Goal: Information Seeking & Learning: Check status

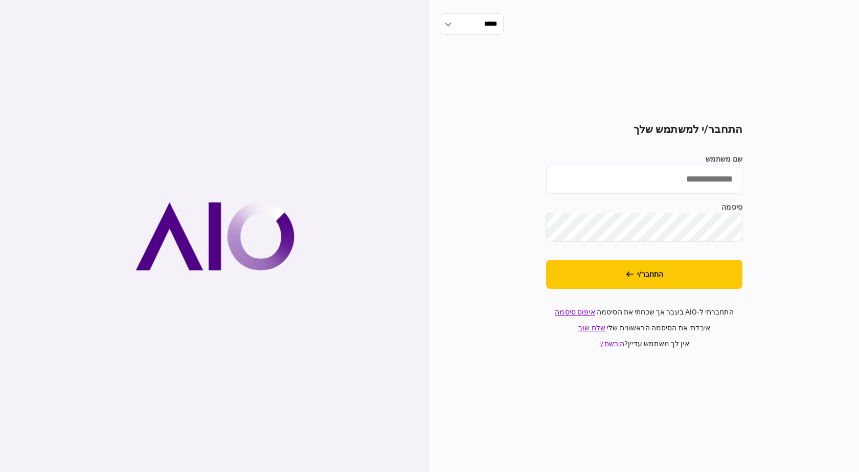
click at [627, 181] on input "שם משתמש" at bounding box center [644, 179] width 196 height 29
type input "**********"
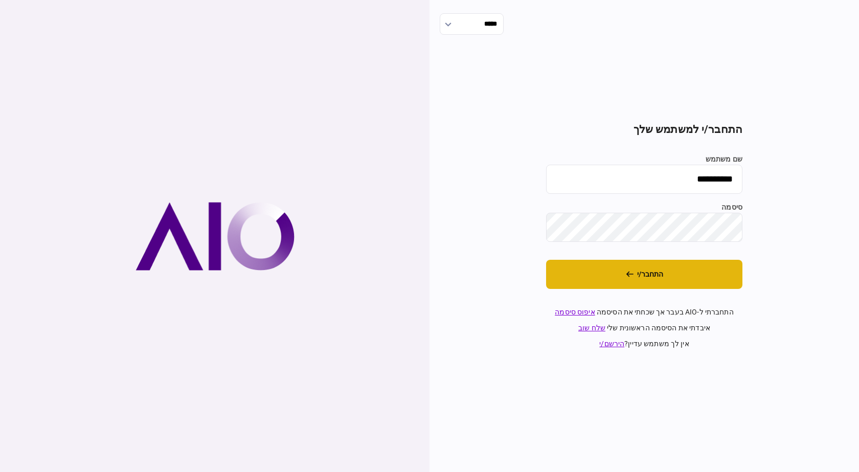
click at [674, 285] on button "התחבר/י" at bounding box center [644, 274] width 196 height 29
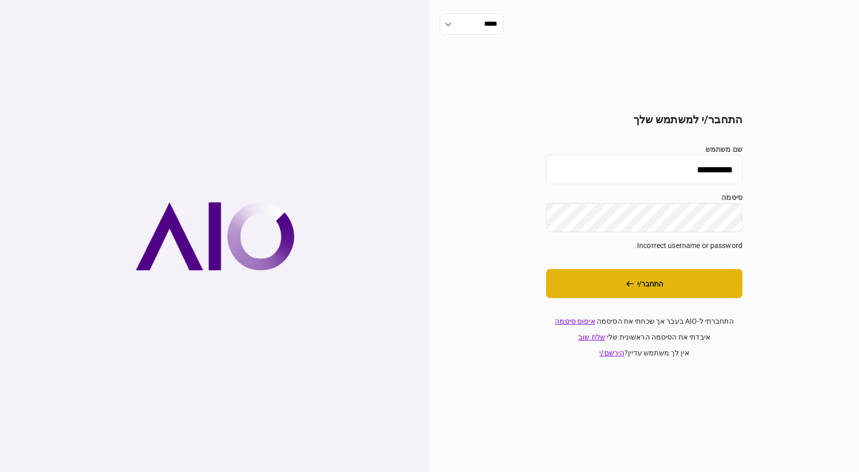
click at [718, 293] on button "התחבר/י" at bounding box center [644, 283] width 196 height 29
drag, startPoint x: 705, startPoint y: 288, endPoint x: 699, endPoint y: 285, distance: 6.6
click at [703, 288] on button "התחבר/י" at bounding box center [644, 283] width 196 height 29
click at [699, 286] on button "התחבר/י" at bounding box center [644, 283] width 196 height 29
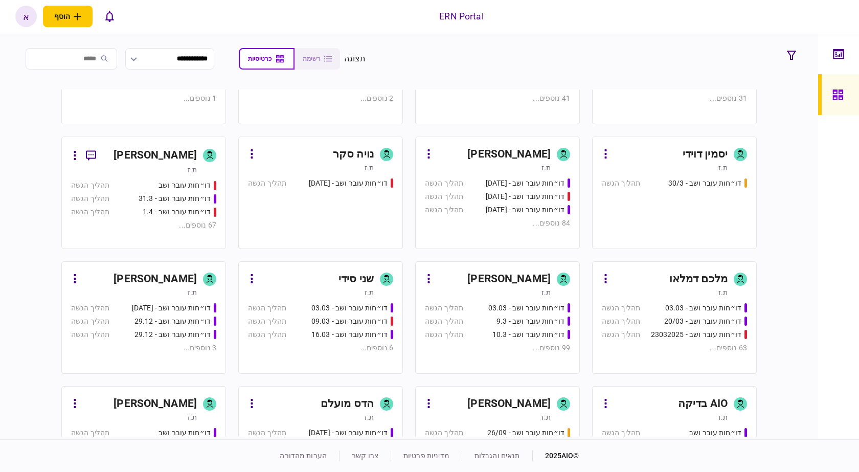
scroll to position [436, 0]
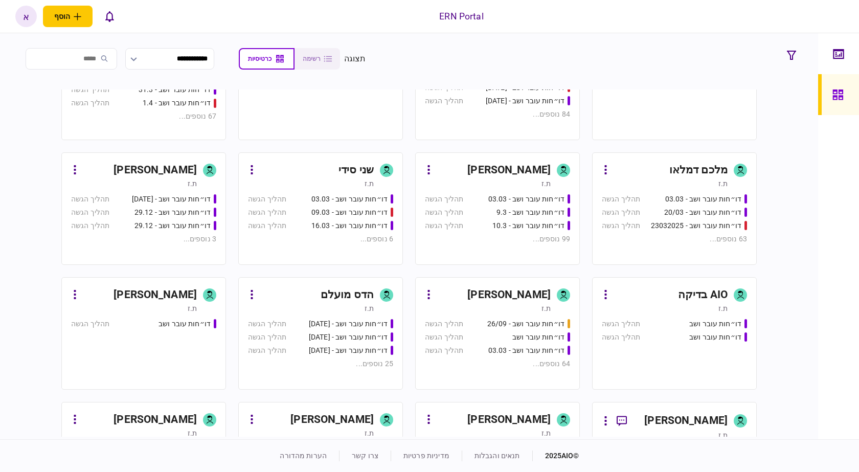
click at [526, 173] on div "[PERSON_NAME]" at bounding box center [508, 170] width 83 height 16
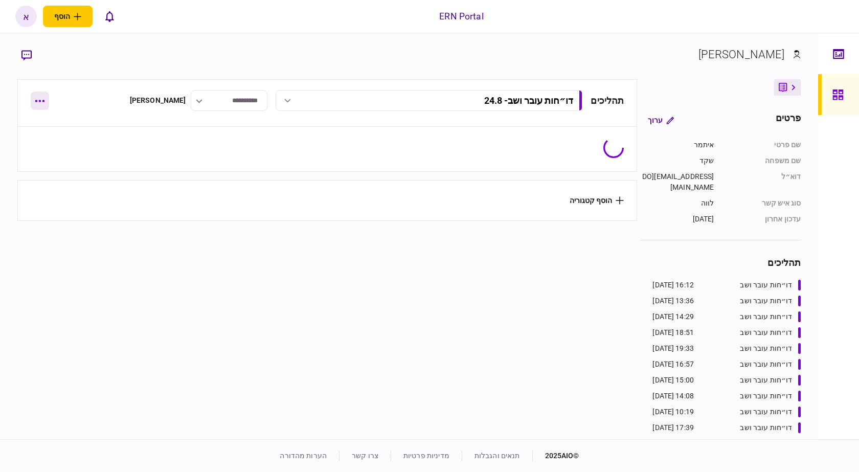
click at [42, 105] on button "button" at bounding box center [40, 101] width 18 height 18
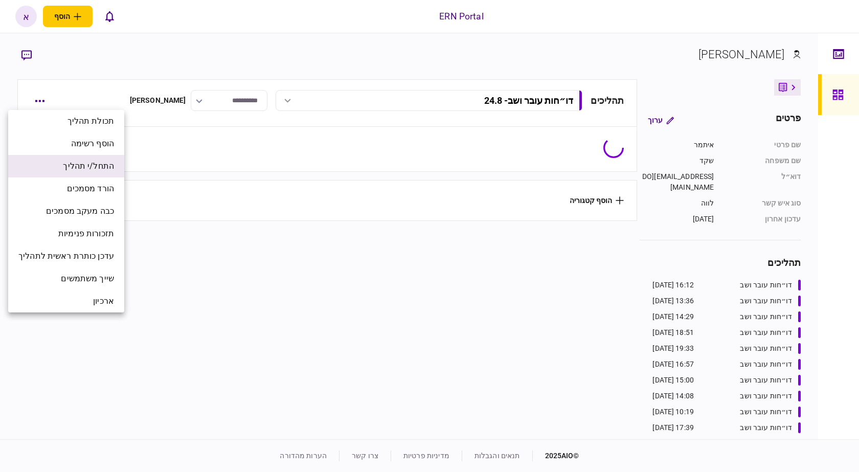
click at [78, 167] on span "התחל/י תהליך" at bounding box center [88, 166] width 51 height 12
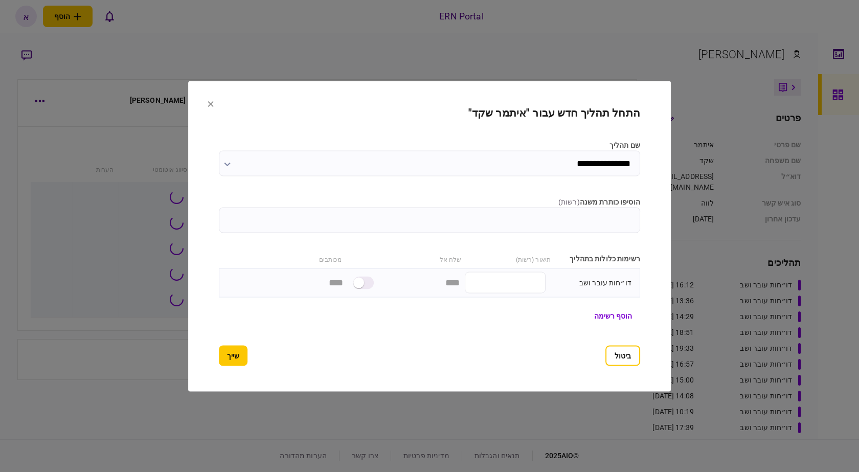
type input "*********"
click at [448, 224] on input "הוסיפו כותרת משנה ( רשות )" at bounding box center [429, 220] width 421 height 26
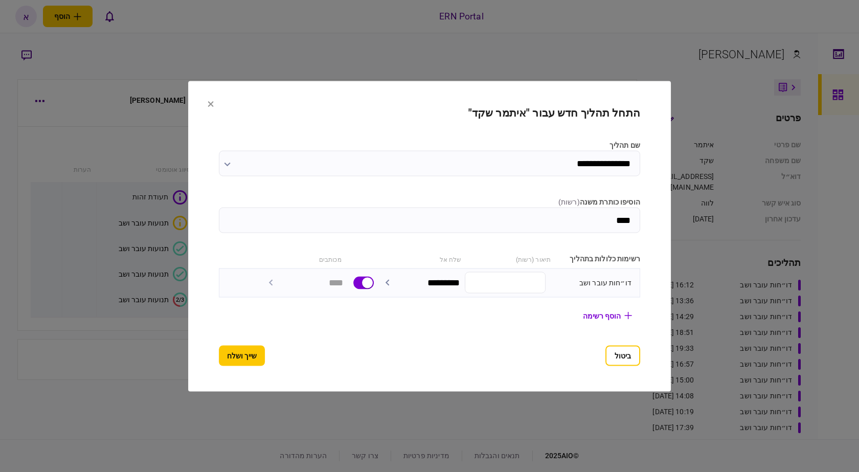
type input "****"
click at [221, 365] on button "שייך ושלח" at bounding box center [242, 355] width 46 height 20
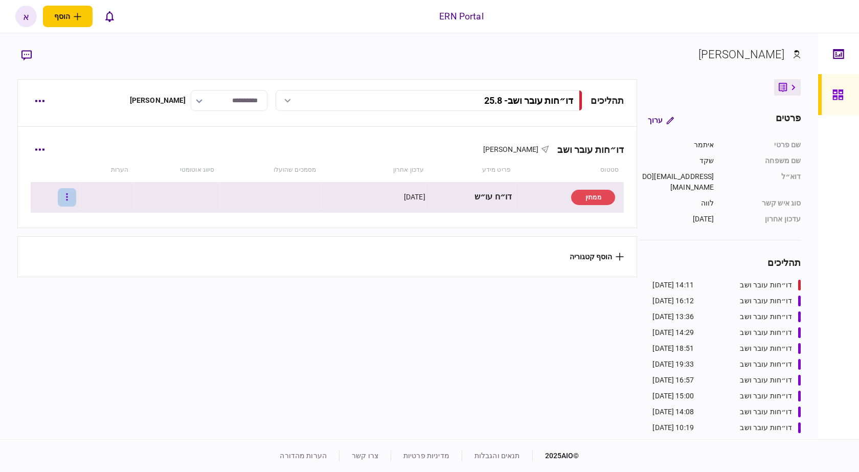
click at [68, 198] on icon "button" at bounding box center [67, 197] width 2 height 10
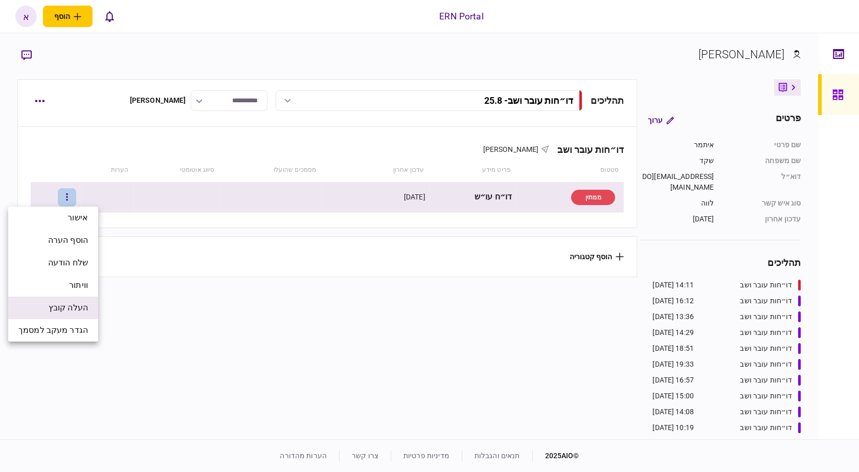
click at [82, 299] on li "העלה קובץ" at bounding box center [53, 308] width 90 height 23
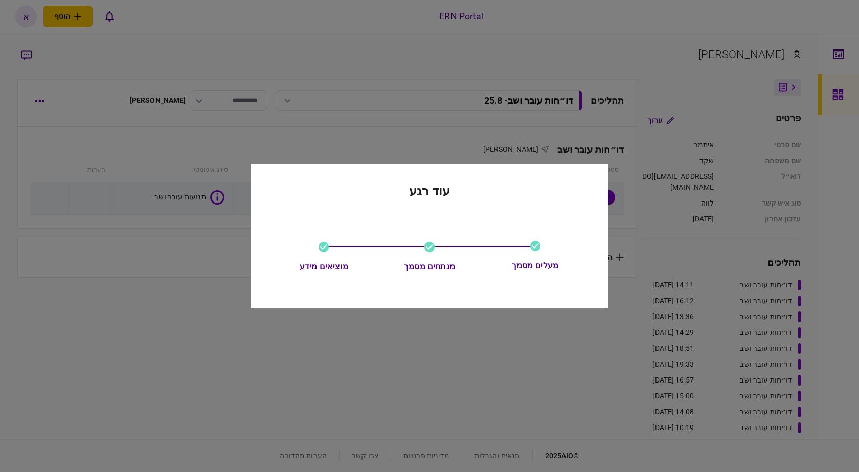
click at [206, 233] on div at bounding box center [429, 236] width 859 height 472
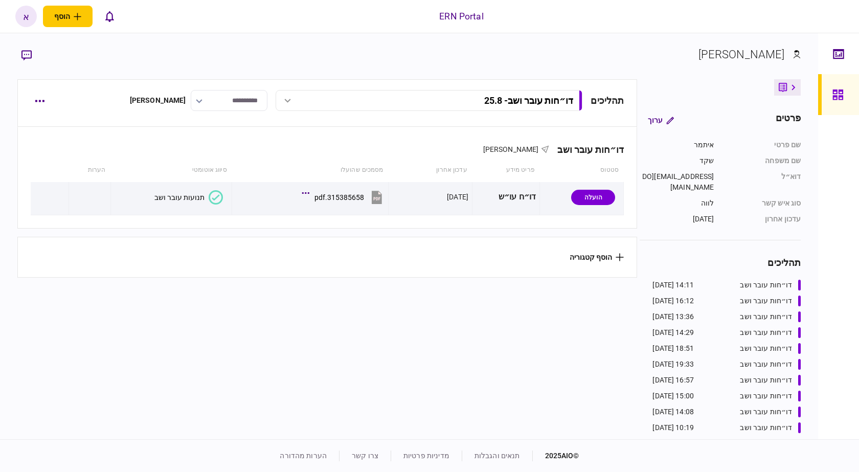
drag, startPoint x: 206, startPoint y: 191, endPoint x: 199, endPoint y: 187, distance: 7.4
click at [204, 192] on button "תנועות עובר ושב" at bounding box center [188, 197] width 69 height 14
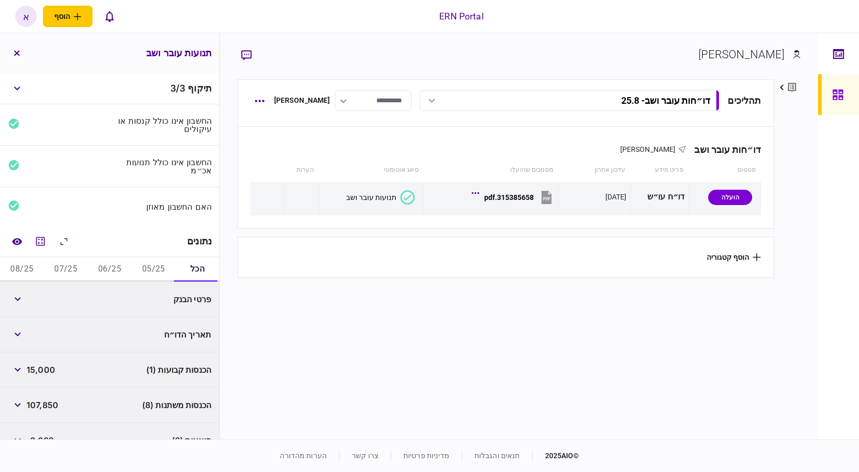
click at [139, 271] on button "05/25" at bounding box center [153, 269] width 44 height 25
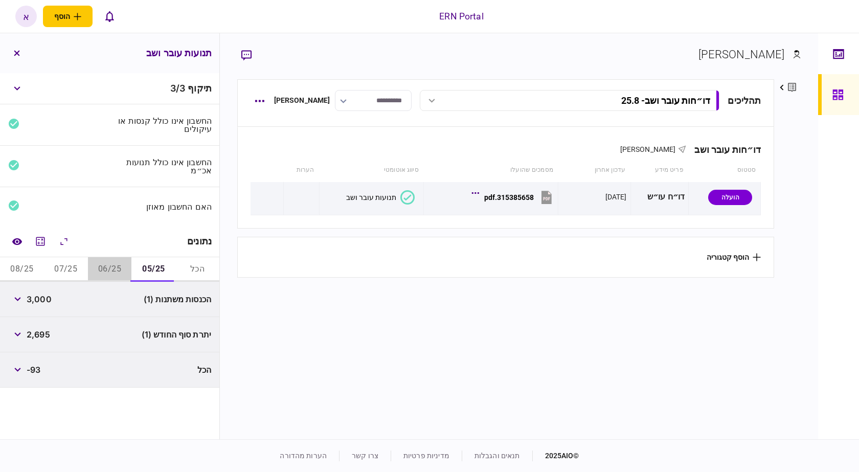
drag, startPoint x: 111, startPoint y: 272, endPoint x: 113, endPoint y: 260, distance: 11.4
click at [110, 265] on button "06/25" at bounding box center [110, 269] width 44 height 25
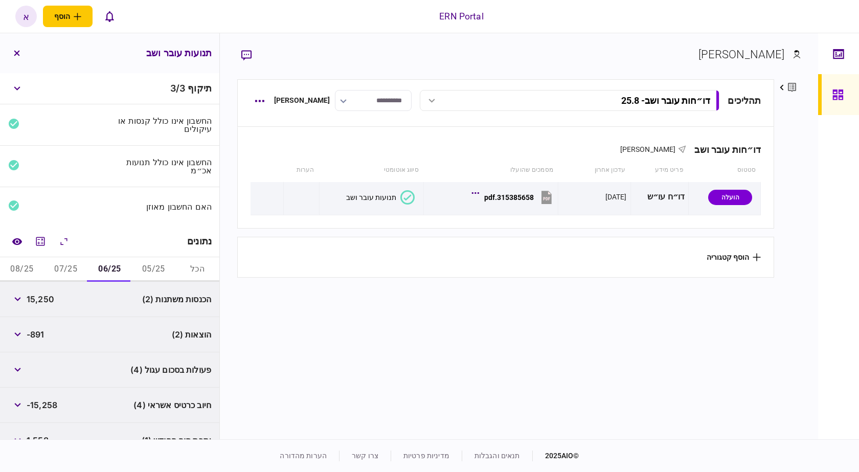
click at [51, 275] on button "07/25" at bounding box center [66, 269] width 44 height 25
click at [22, 266] on button "08/25" at bounding box center [22, 269] width 44 height 25
click at [68, 265] on button "07/25" at bounding box center [66, 269] width 44 height 25
click at [118, 266] on button "06/25" at bounding box center [110, 269] width 44 height 25
click at [176, 264] on button "הכל" at bounding box center [197, 269] width 44 height 25
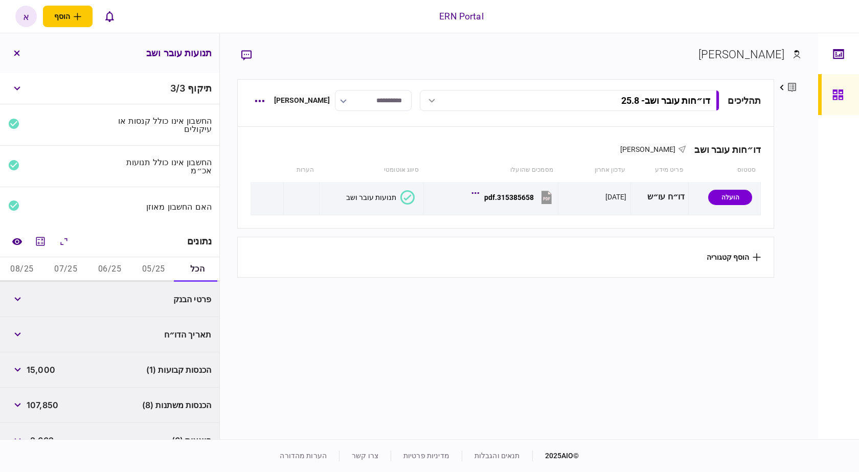
drag, startPoint x: 160, startPoint y: 266, endPoint x: 154, endPoint y: 268, distance: 5.7
click at [158, 268] on button "05/25" at bounding box center [153, 269] width 44 height 25
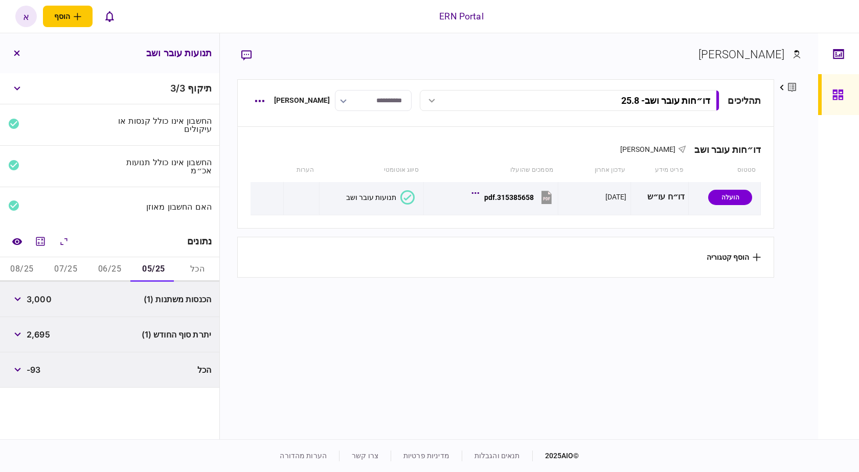
click at [100, 264] on button "06/25" at bounding box center [110, 269] width 44 height 25
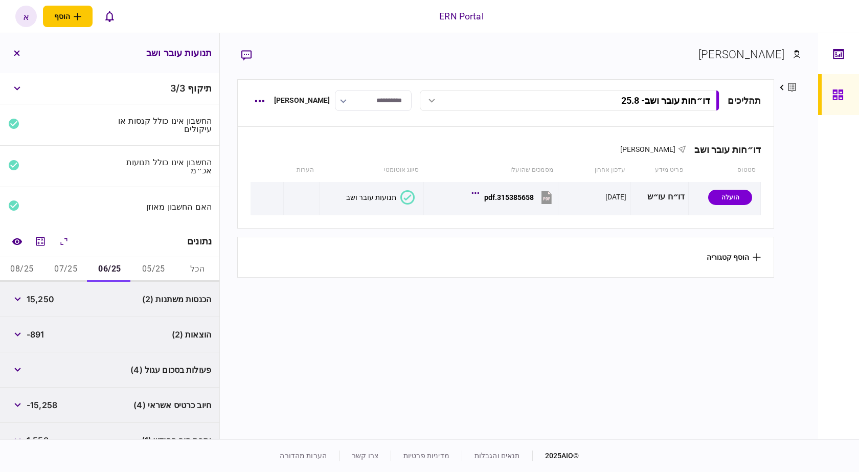
click at [138, 264] on button "05/25" at bounding box center [153, 269] width 44 height 25
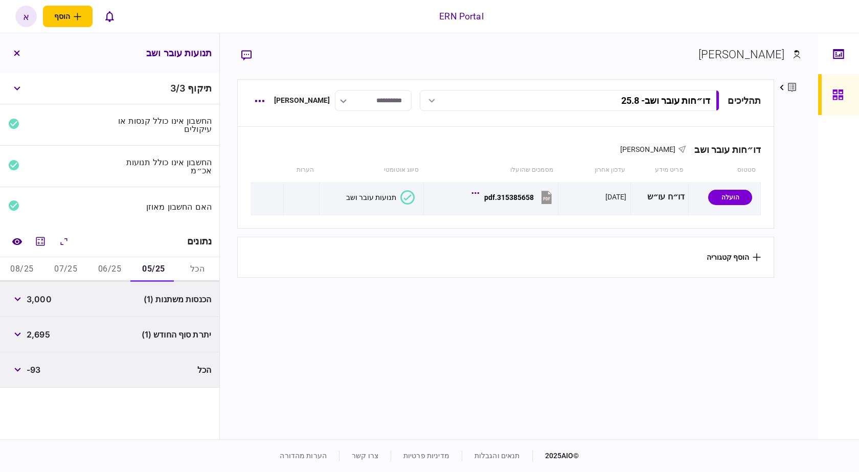
click at [41, 297] on span "3,000" at bounding box center [39, 299] width 25 height 12
copy span "3,000"
click at [50, 342] on div "יתרת סוף החודש (1) 2,695" at bounding box center [109, 334] width 219 height 35
click at [49, 342] on div "יתרת סוף החודש (1) 2,695" at bounding box center [109, 334] width 219 height 35
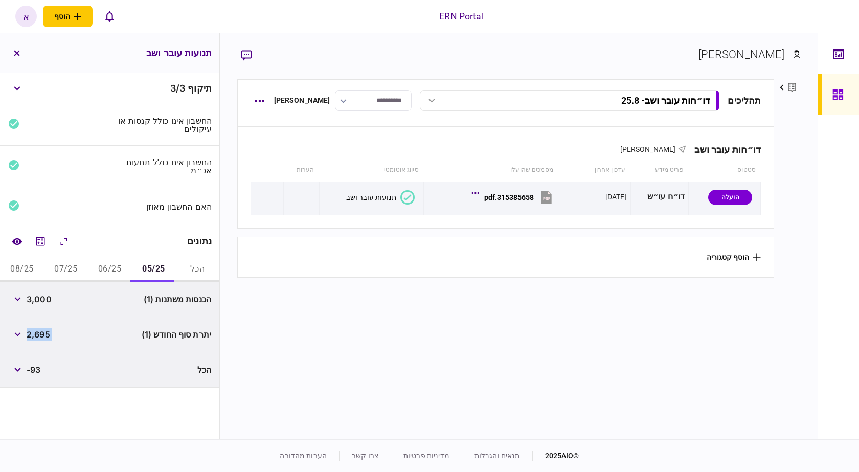
click at [41, 335] on span "2,695" at bounding box center [39, 334] width 24 height 12
click at [41, 338] on span "2,695" at bounding box center [39, 334] width 24 height 12
drag, startPoint x: 119, startPoint y: 271, endPoint x: 109, endPoint y: 273, distance: 10.0
click at [117, 271] on button "06/25" at bounding box center [110, 269] width 44 height 25
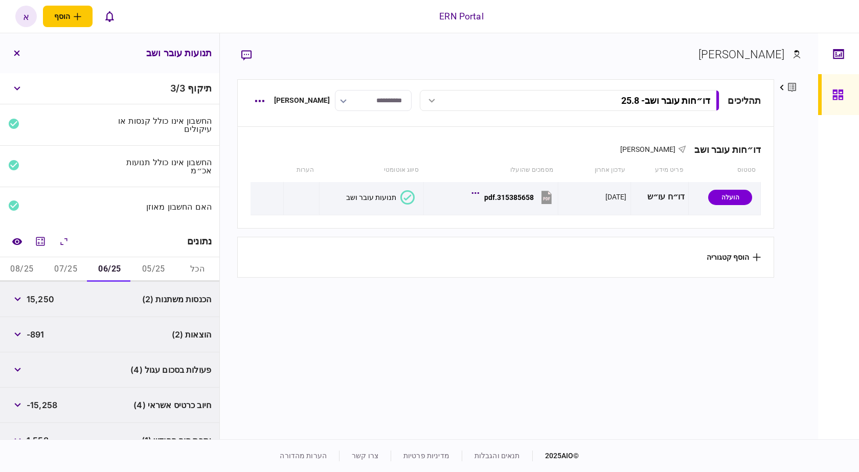
click at [46, 298] on span "15,250" at bounding box center [41, 299] width 28 height 12
copy span "15,250"
click at [15, 303] on button "button" at bounding box center [17, 299] width 18 height 18
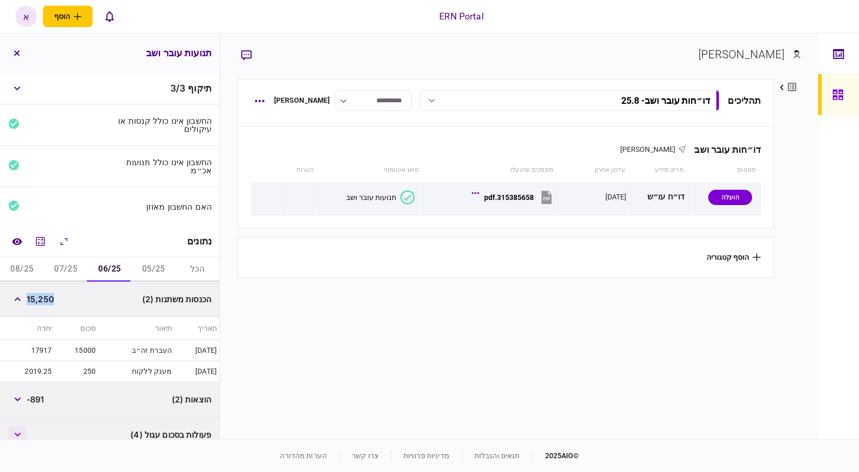
scroll to position [117, 0]
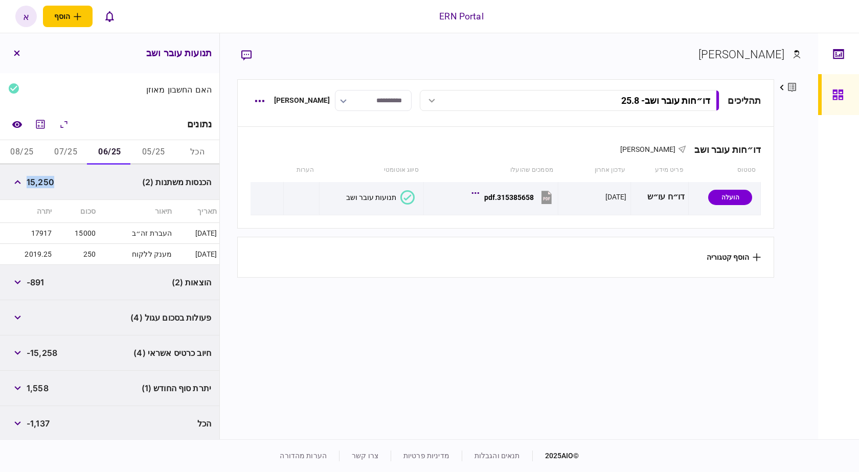
click at [48, 349] on span "-15,258" at bounding box center [42, 353] width 31 height 12
click at [41, 282] on span "-891" at bounding box center [36, 282] width 18 height 12
copy span "891"
click at [42, 387] on span "1,558" at bounding box center [38, 388] width 22 height 12
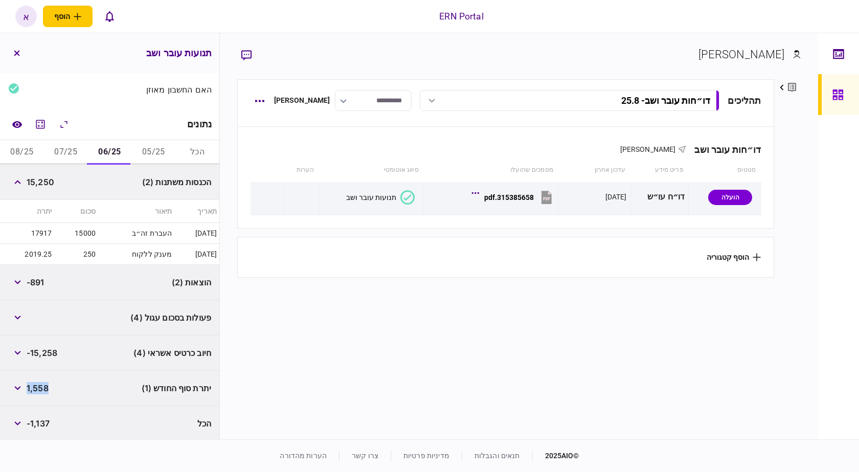
click at [41, 387] on span "1,558" at bounding box center [38, 388] width 22 height 12
copy span "1,558"
click at [80, 152] on button "07/25" at bounding box center [66, 152] width 44 height 25
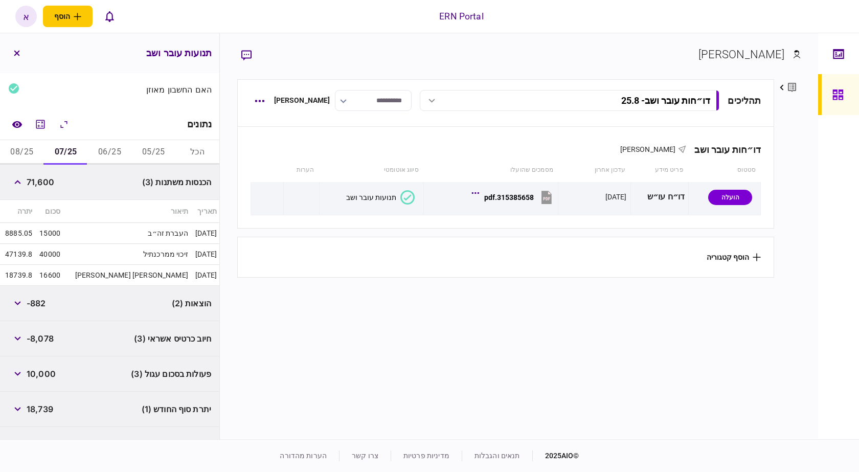
click at [47, 182] on span "71,600" at bounding box center [41, 182] width 28 height 12
copy span "71,600"
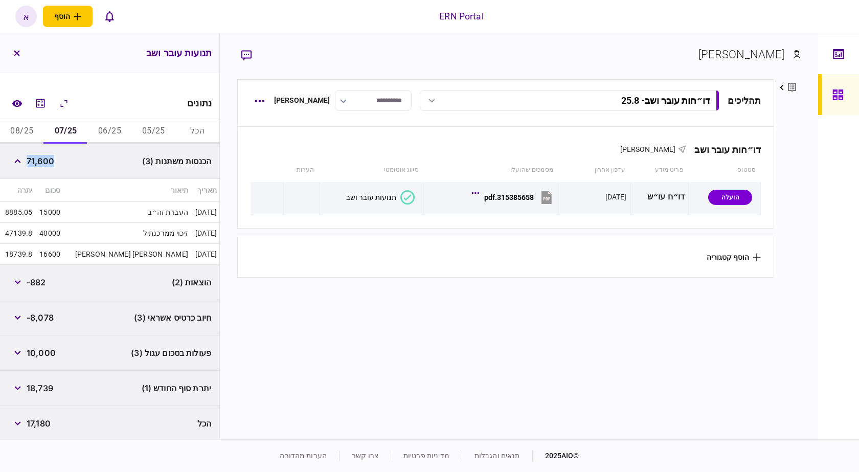
click at [37, 283] on span "-882" at bounding box center [36, 282] width 19 height 12
click at [38, 282] on span "-882" at bounding box center [36, 282] width 19 height 12
copy span "882"
click at [49, 387] on span "18,739" at bounding box center [40, 388] width 27 height 12
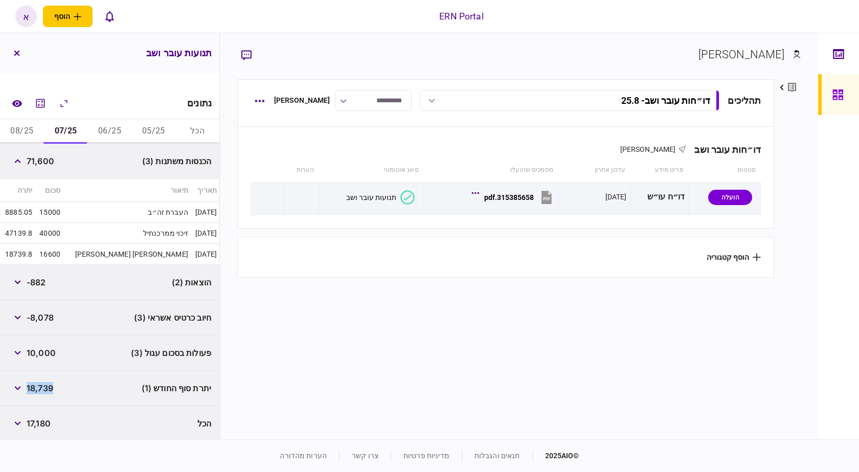
copy span "18,739"
drag, startPoint x: 35, startPoint y: 130, endPoint x: 31, endPoint y: 137, distance: 8.2
click at [32, 132] on button "08/25" at bounding box center [22, 131] width 44 height 25
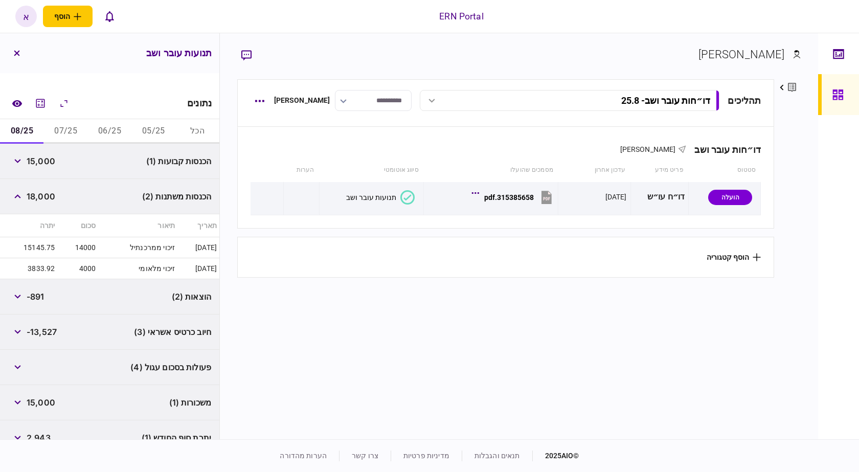
scroll to position [188, 0]
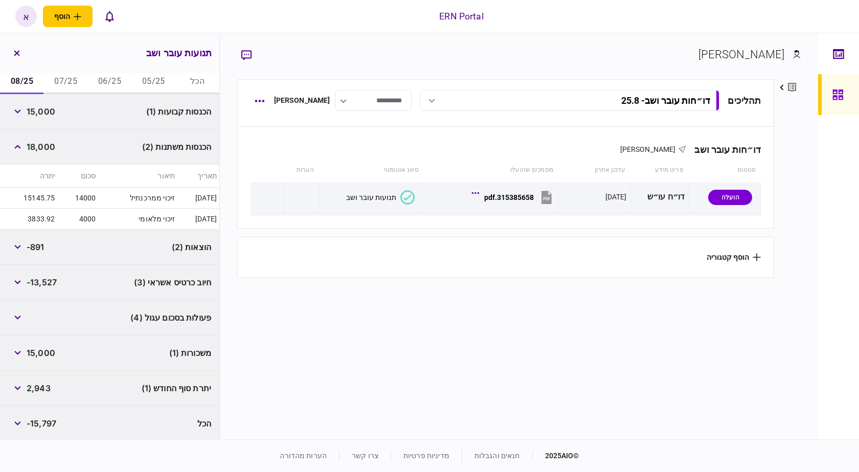
click at [38, 244] on span "-891" at bounding box center [36, 247] width 18 height 12
click at [37, 243] on span "-891" at bounding box center [36, 247] width 18 height 12
click at [36, 243] on span "-891" at bounding box center [36, 247] width 18 height 12
copy span "891"
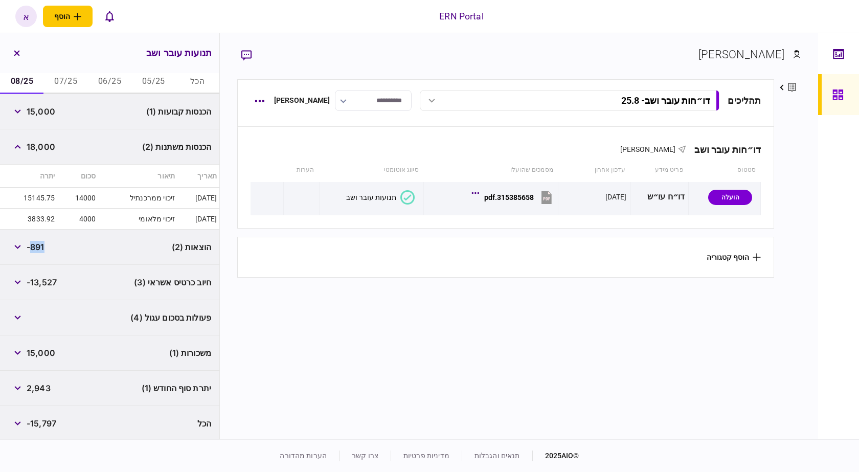
click at [5, 141] on div "הכנסות משתנות (2) 18,000" at bounding box center [109, 146] width 219 height 35
click at [13, 144] on button "button" at bounding box center [17, 147] width 18 height 18
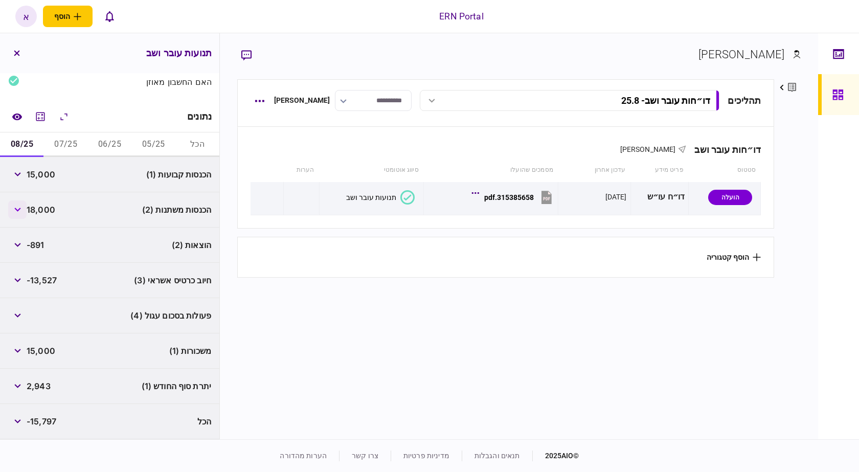
scroll to position [123, 0]
click at [18, 208] on button "button" at bounding box center [17, 212] width 18 height 18
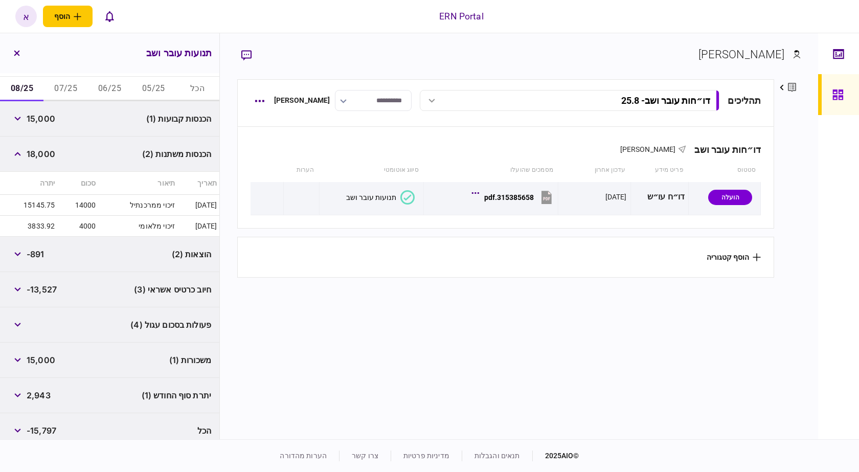
scroll to position [188, 0]
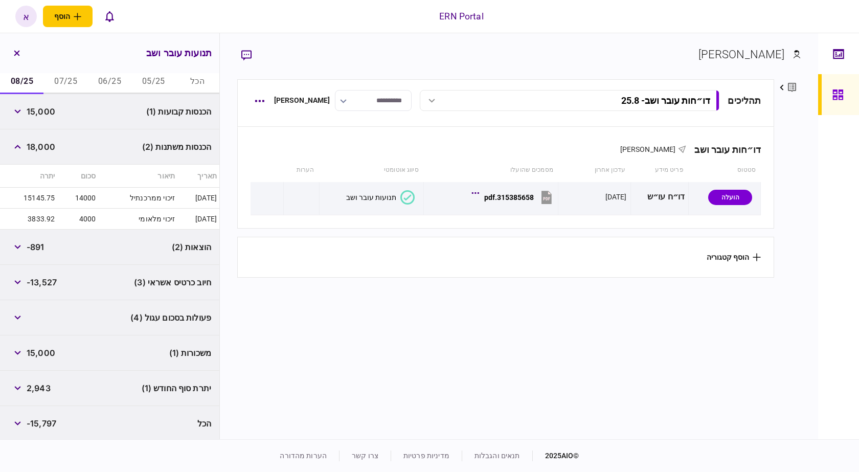
click at [43, 387] on span "2,943" at bounding box center [39, 388] width 24 height 12
copy span "2,943"
click at [23, 355] on button "button" at bounding box center [17, 353] width 18 height 18
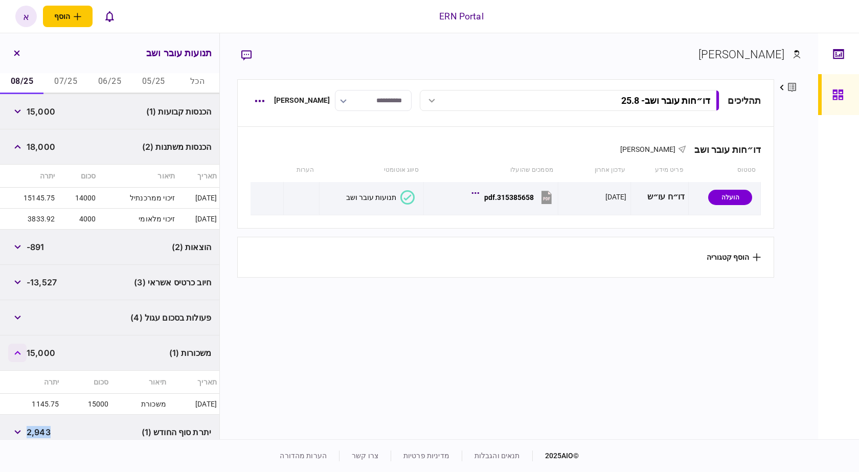
click at [21, 354] on button "button" at bounding box center [17, 353] width 18 height 18
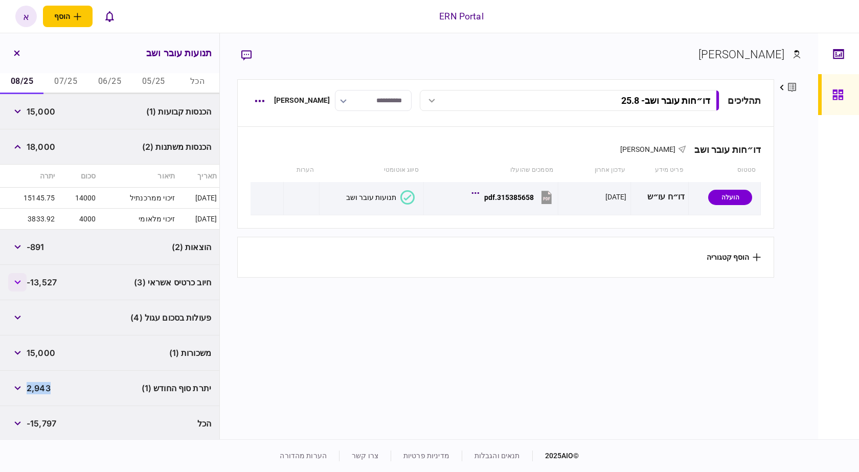
click at [20, 284] on button "button" at bounding box center [17, 282] width 18 height 18
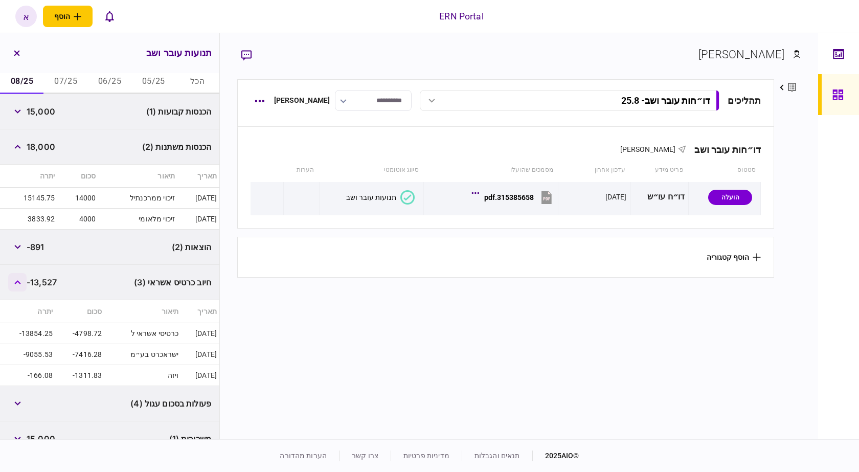
click at [23, 285] on button "button" at bounding box center [17, 282] width 18 height 18
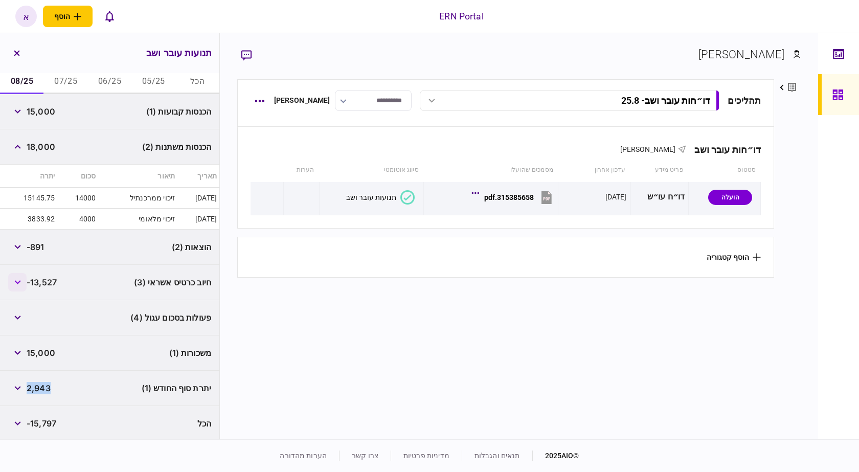
click at [21, 285] on button "button" at bounding box center [17, 282] width 18 height 18
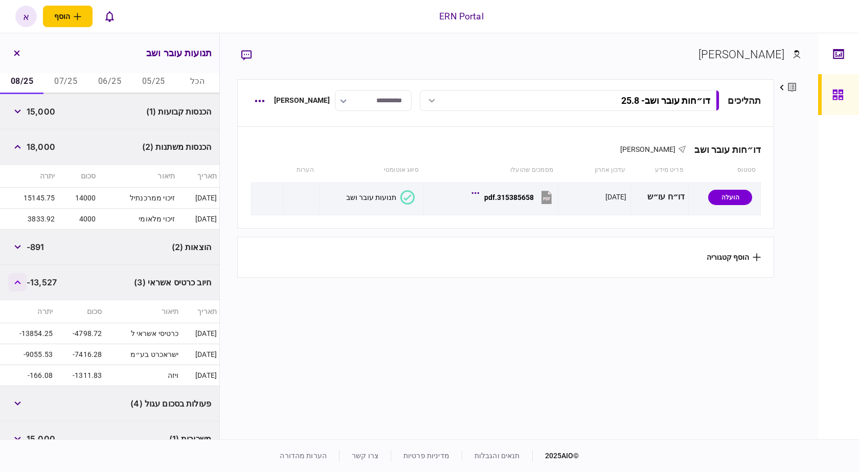
click at [20, 286] on button "button" at bounding box center [17, 282] width 18 height 18
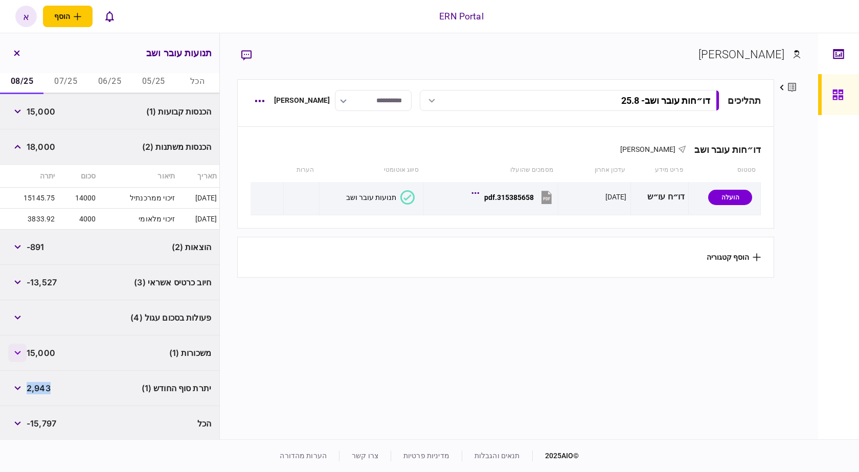
click at [20, 354] on button "button" at bounding box center [17, 353] width 18 height 18
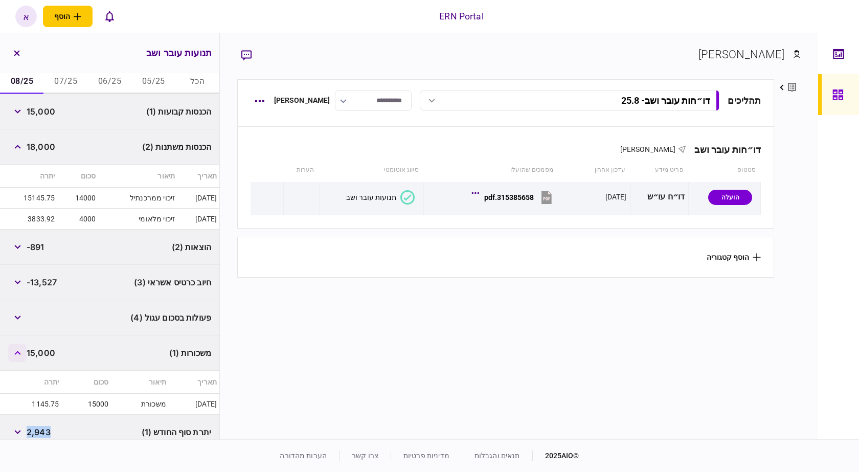
click at [20, 354] on button "button" at bounding box center [17, 353] width 18 height 18
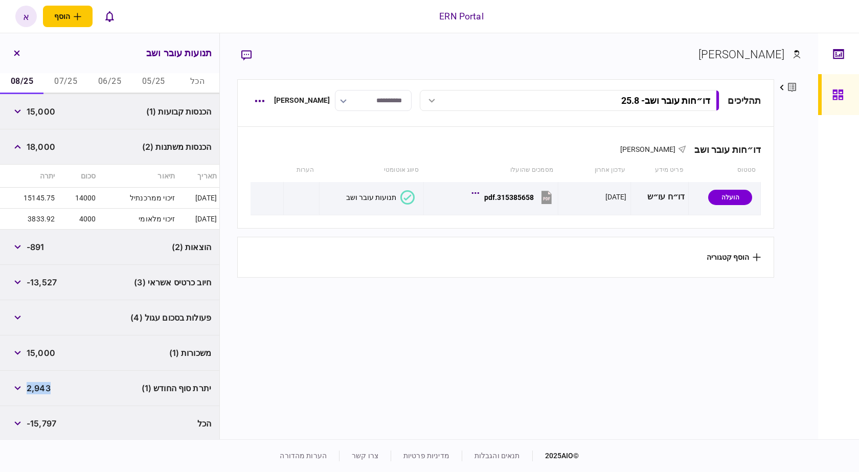
click at [30, 387] on span "2,943" at bounding box center [39, 388] width 24 height 12
click at [23, 383] on button "button" at bounding box center [17, 388] width 18 height 18
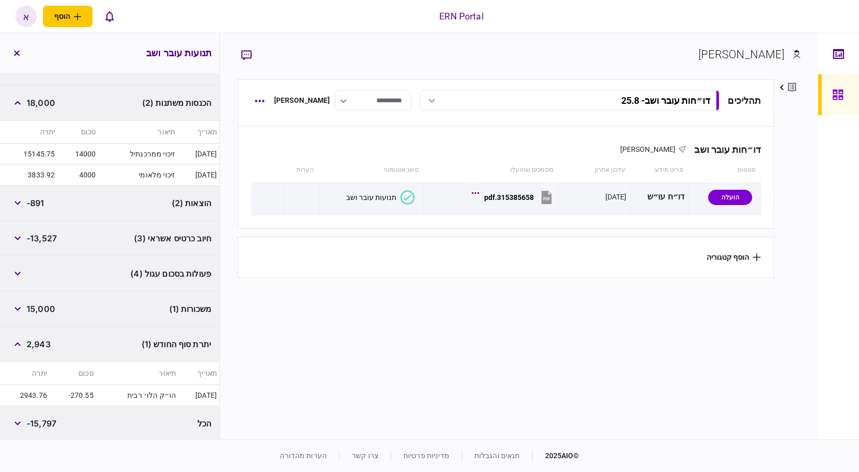
scroll to position [0, 0]
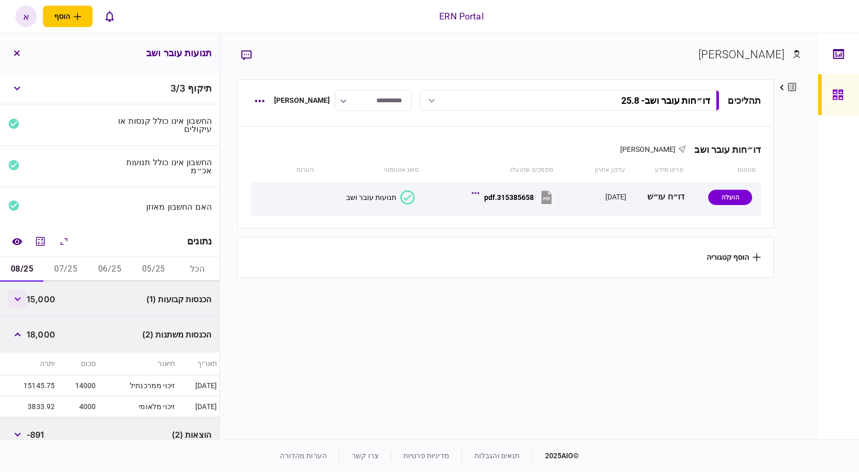
click at [27, 295] on button "button" at bounding box center [17, 299] width 18 height 18
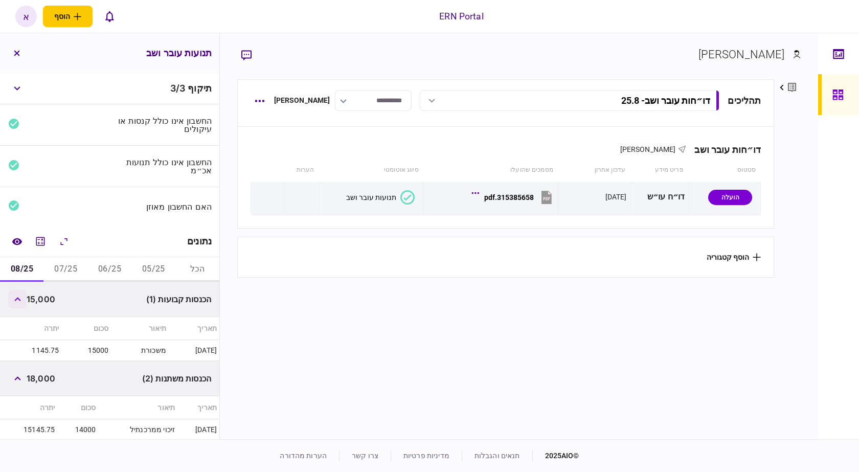
click at [19, 292] on button "button" at bounding box center [17, 299] width 18 height 18
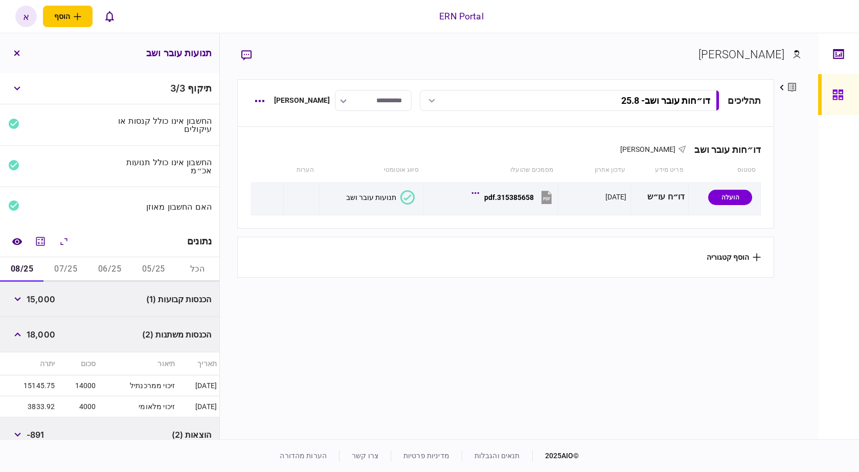
click at [38, 299] on span "15,000" at bounding box center [41, 299] width 29 height 12
copy span "15,000"
click at [45, 337] on span "18,000" at bounding box center [41, 334] width 29 height 12
click at [46, 337] on span "18,000" at bounding box center [41, 334] width 29 height 12
